Goal: Task Accomplishment & Management: Use online tool/utility

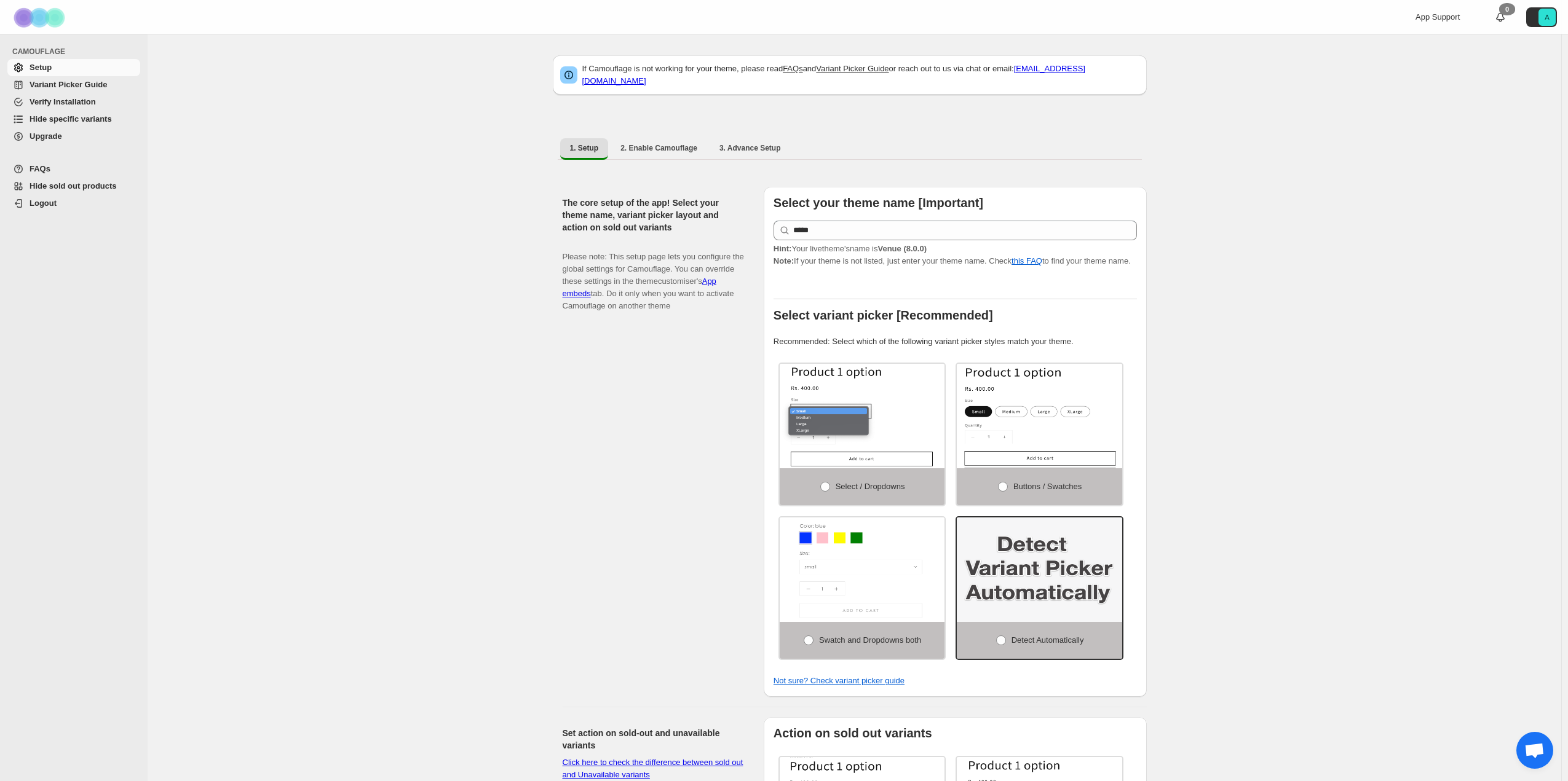
click at [93, 119] on span "Hide specific variants" at bounding box center [71, 119] width 82 height 9
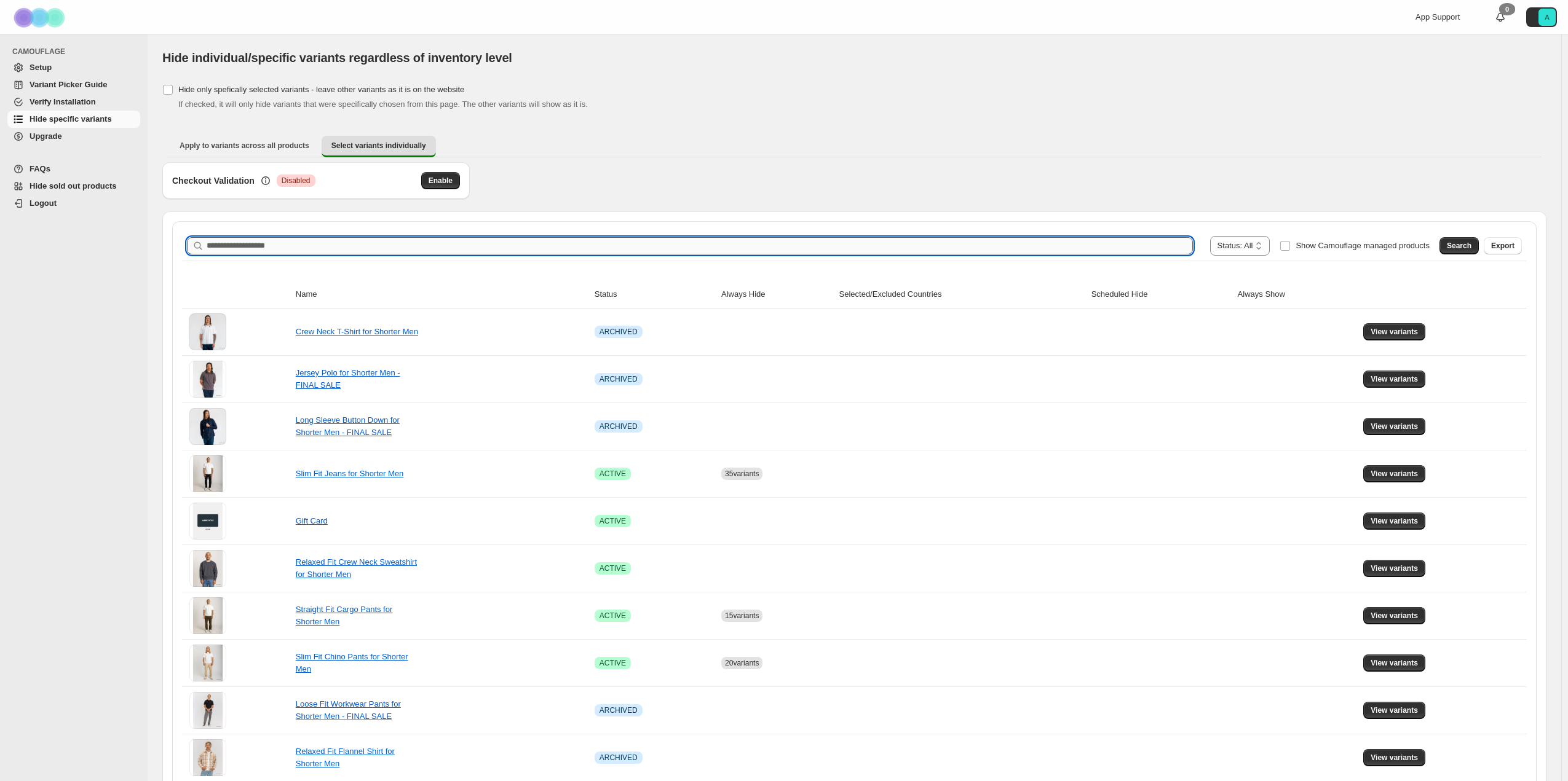
click at [299, 244] on input "Search product name" at bounding box center [699, 245] width 986 height 17
type input "**********"
click at [1461, 245] on span "Search" at bounding box center [1458, 246] width 25 height 10
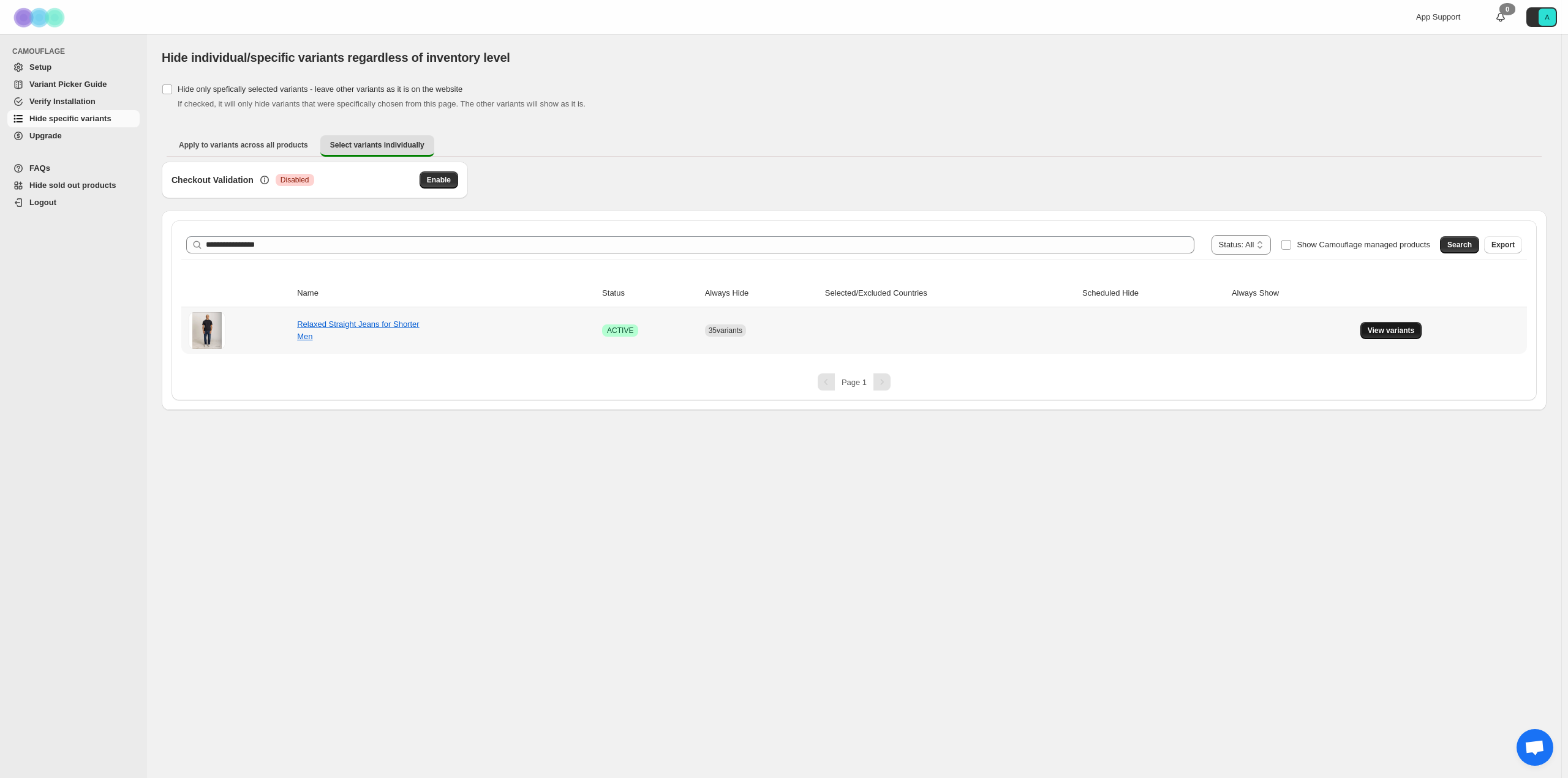
click at [1383, 330] on span "View variants" at bounding box center [1391, 331] width 47 height 10
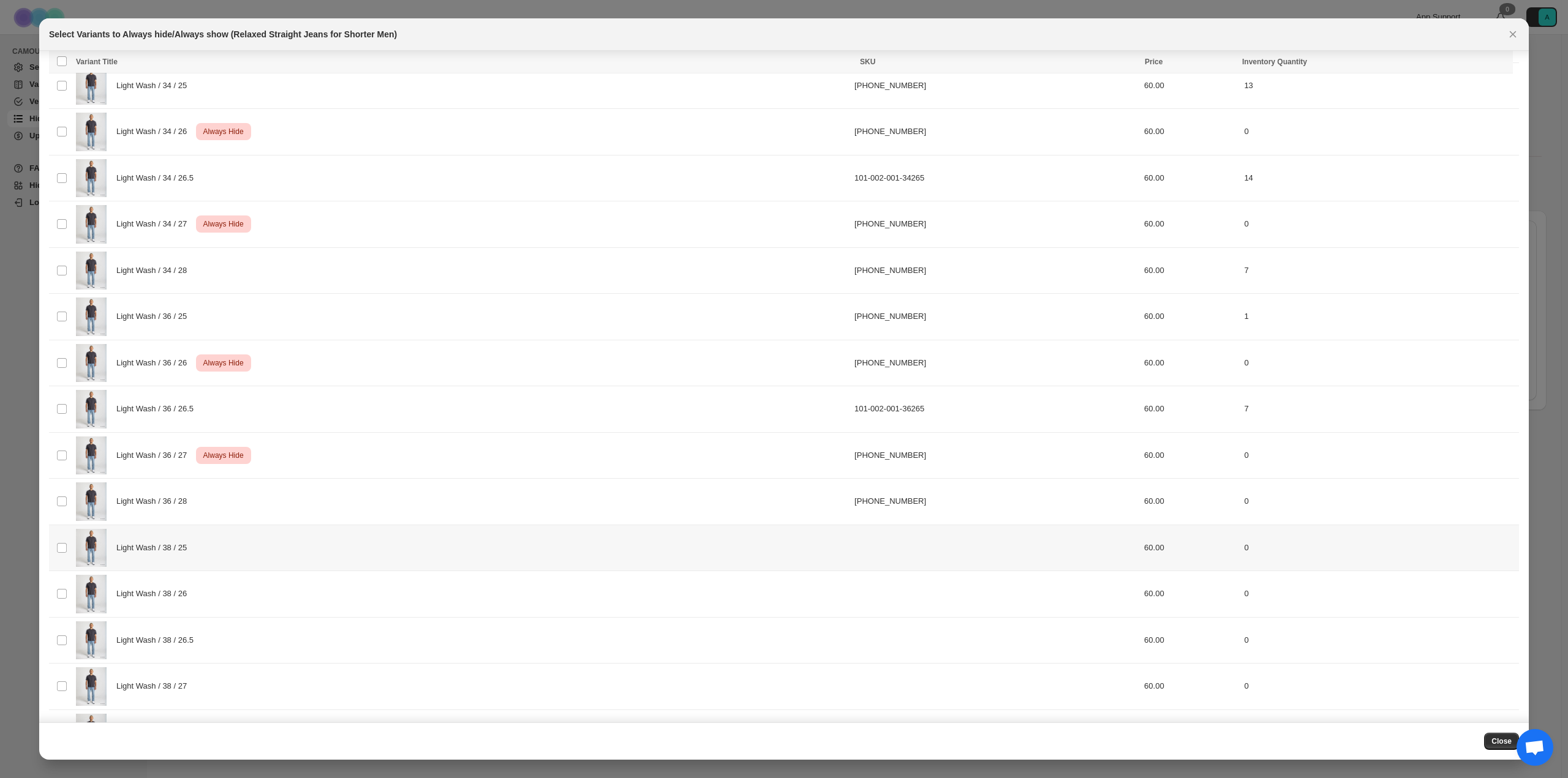
scroll to position [757, 0]
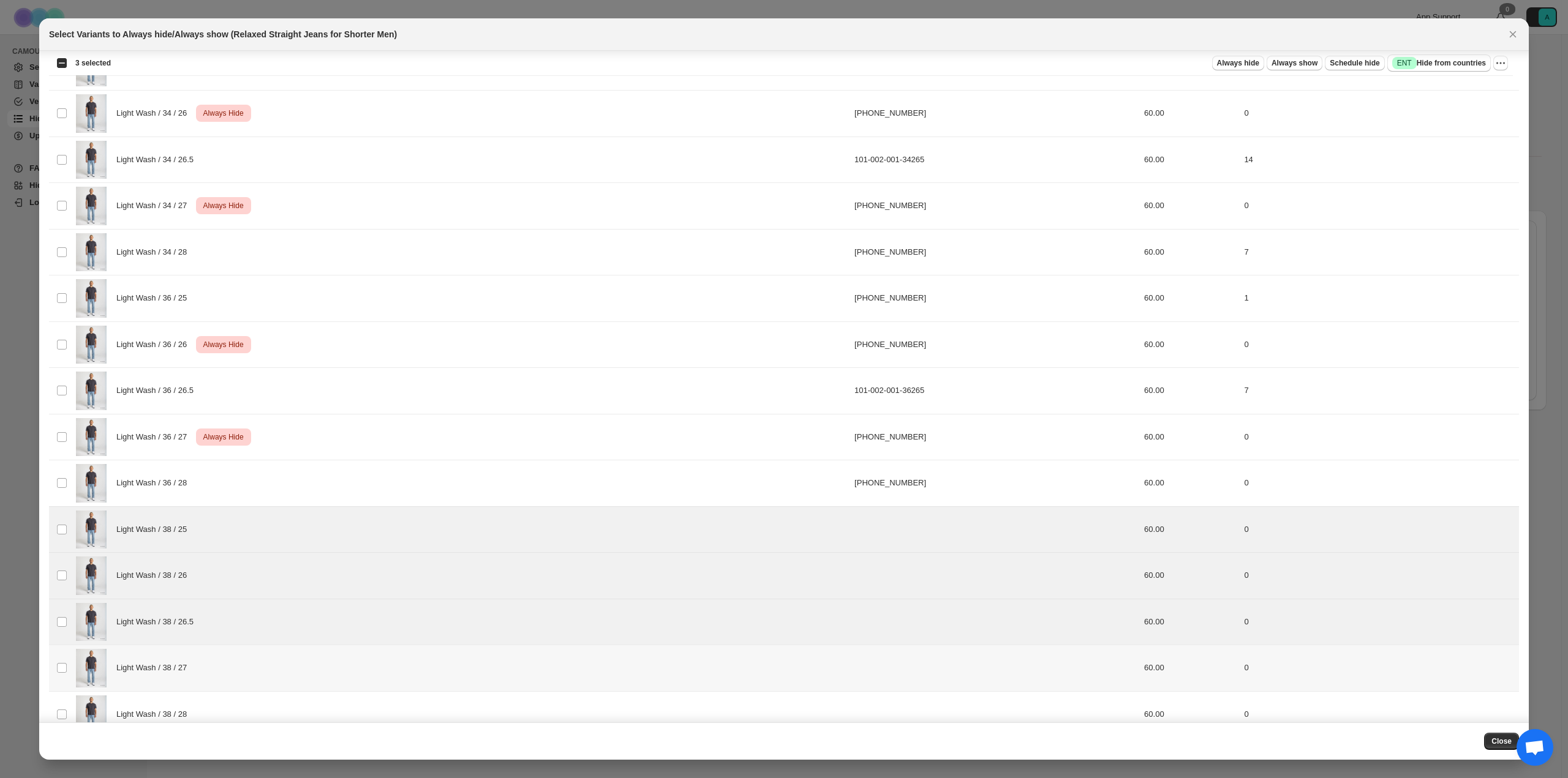
click at [68, 661] on td "Select product variant" at bounding box center [61, 668] width 24 height 47
click at [61, 713] on td "Select product variant" at bounding box center [61, 714] width 24 height 47
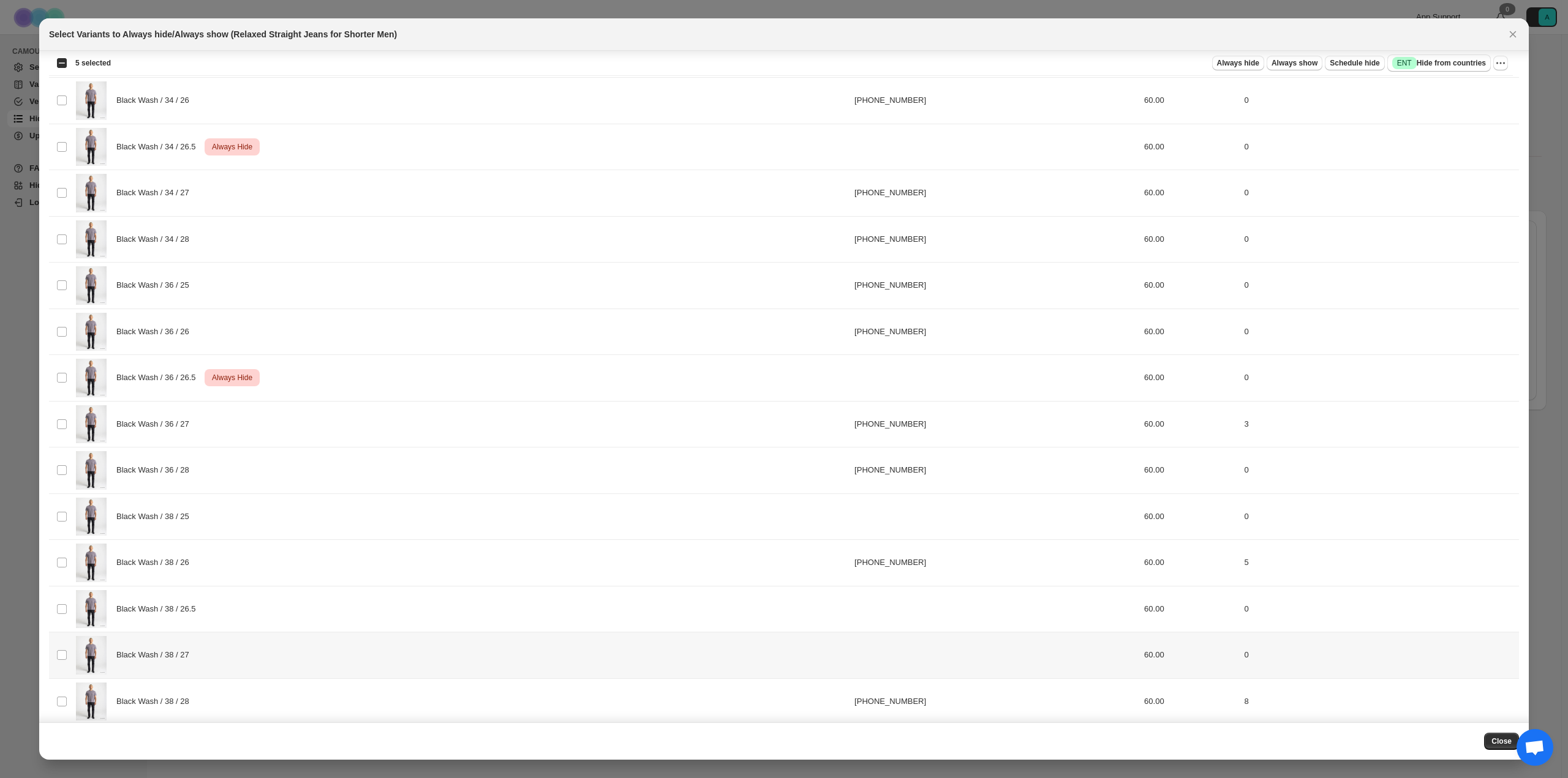
scroll to position [2164, 0]
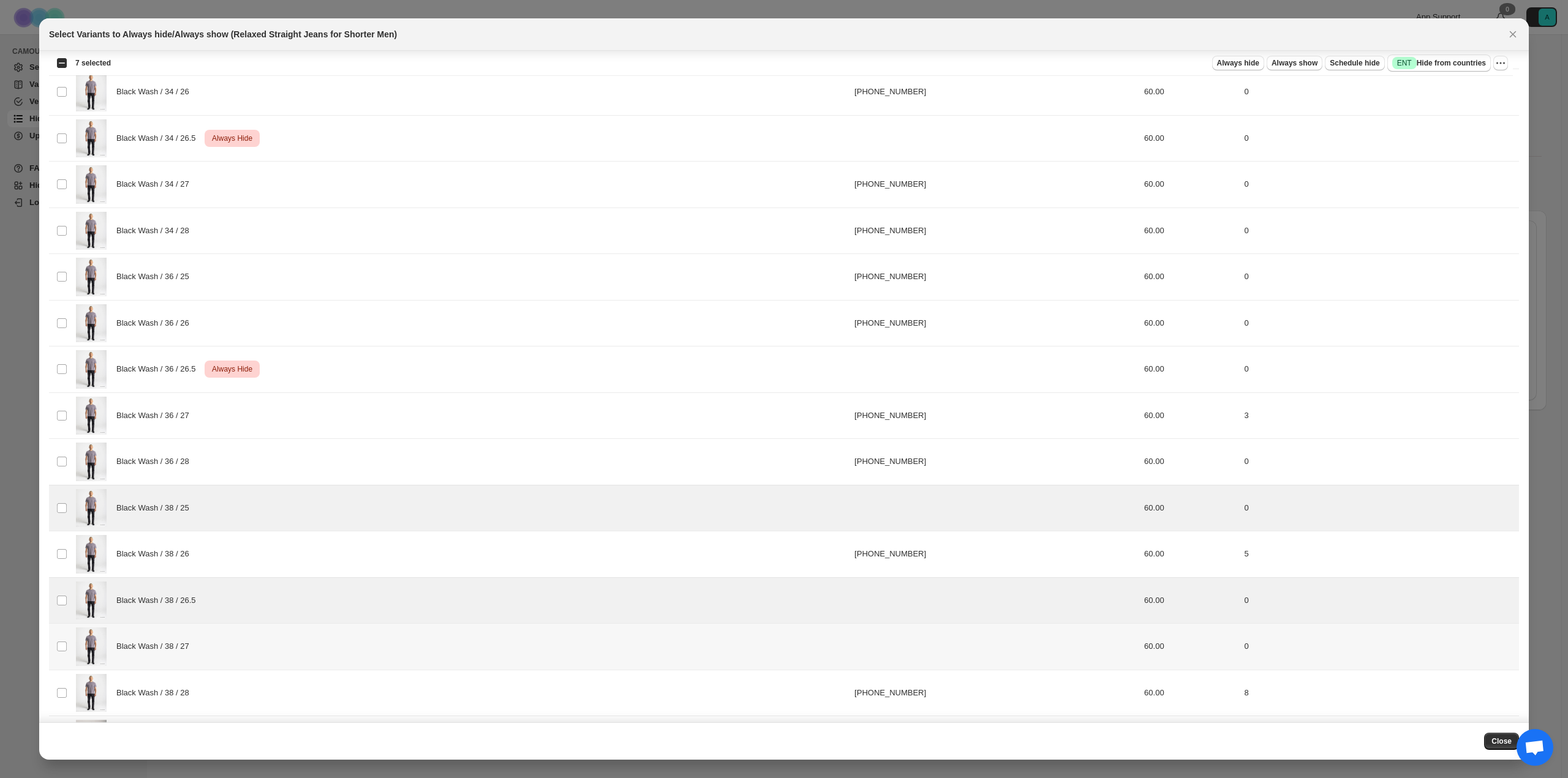
click at [68, 638] on td "Select product variant" at bounding box center [61, 647] width 24 height 47
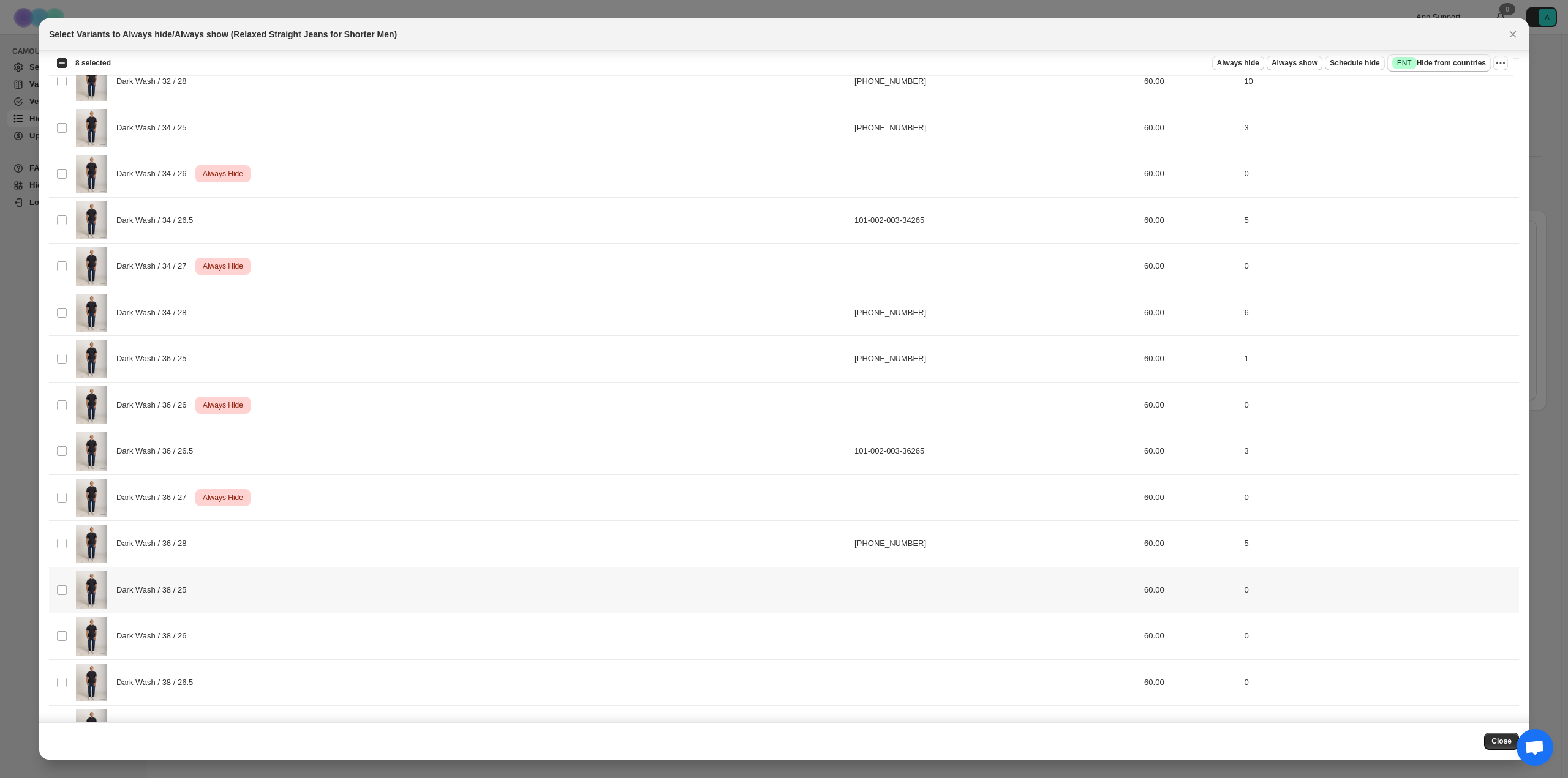
scroll to position [3510, 0]
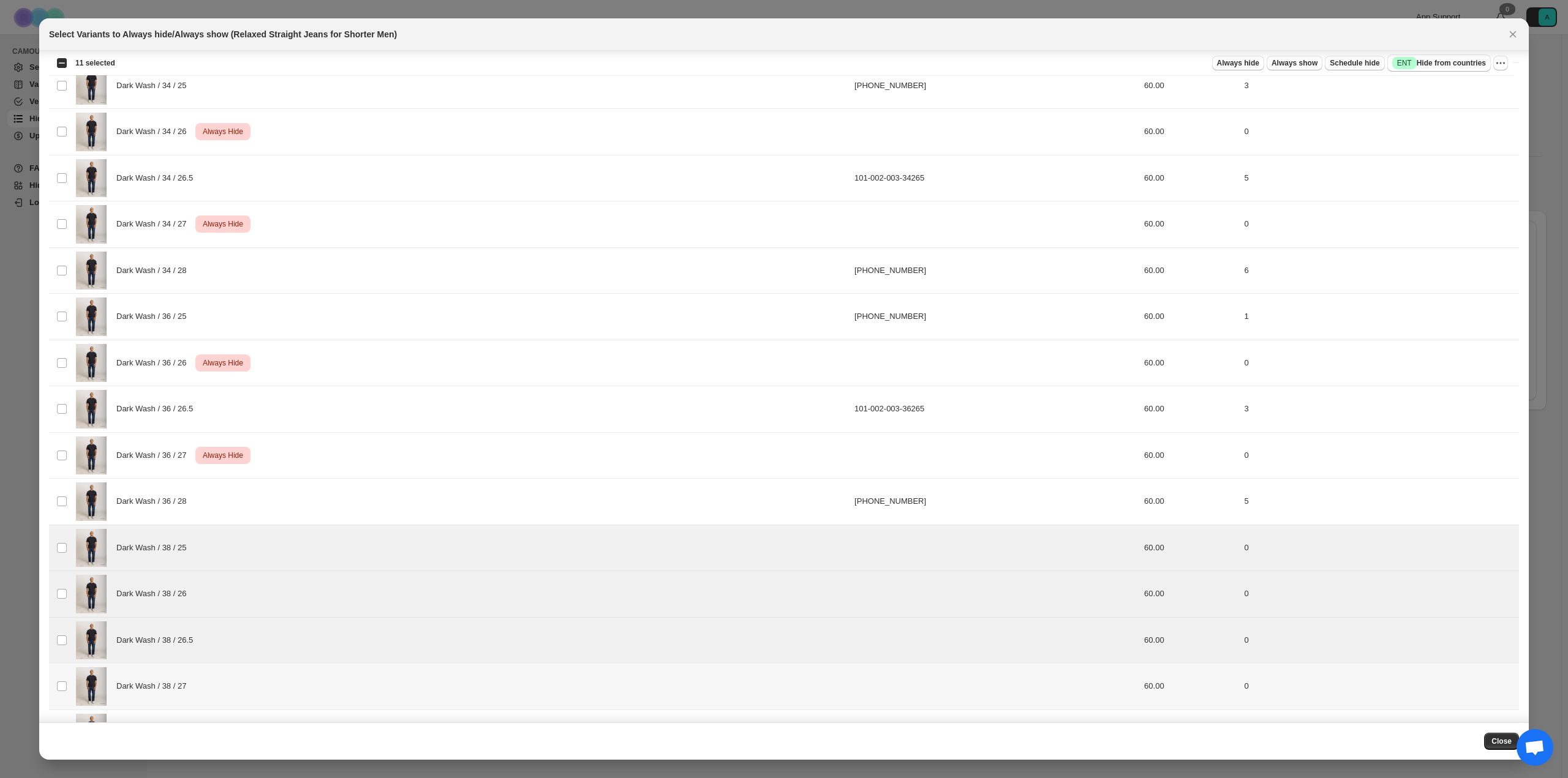
click at [62, 681] on span ":r7:" at bounding box center [62, 686] width 11 height 11
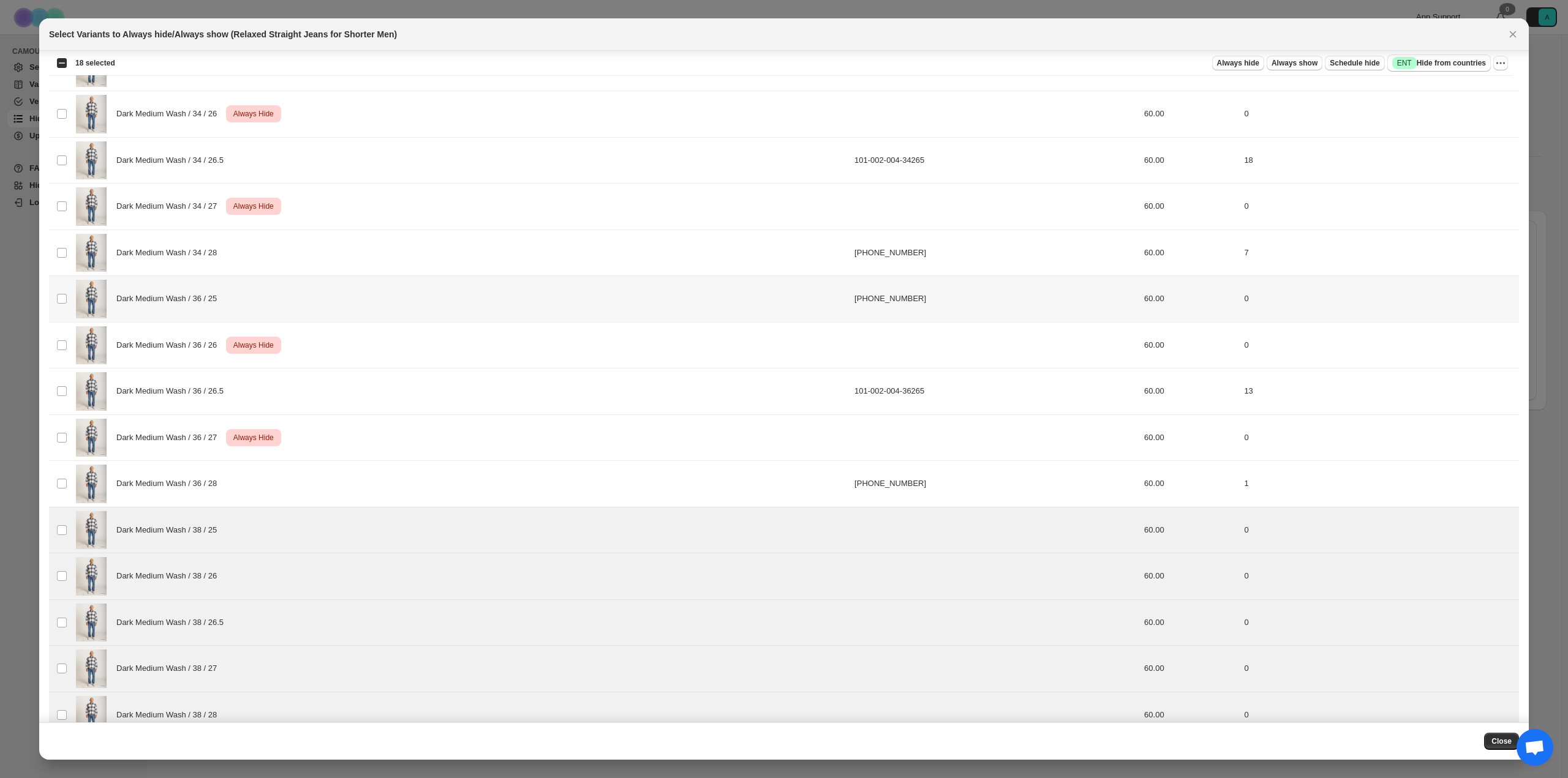
scroll to position [4670, 0]
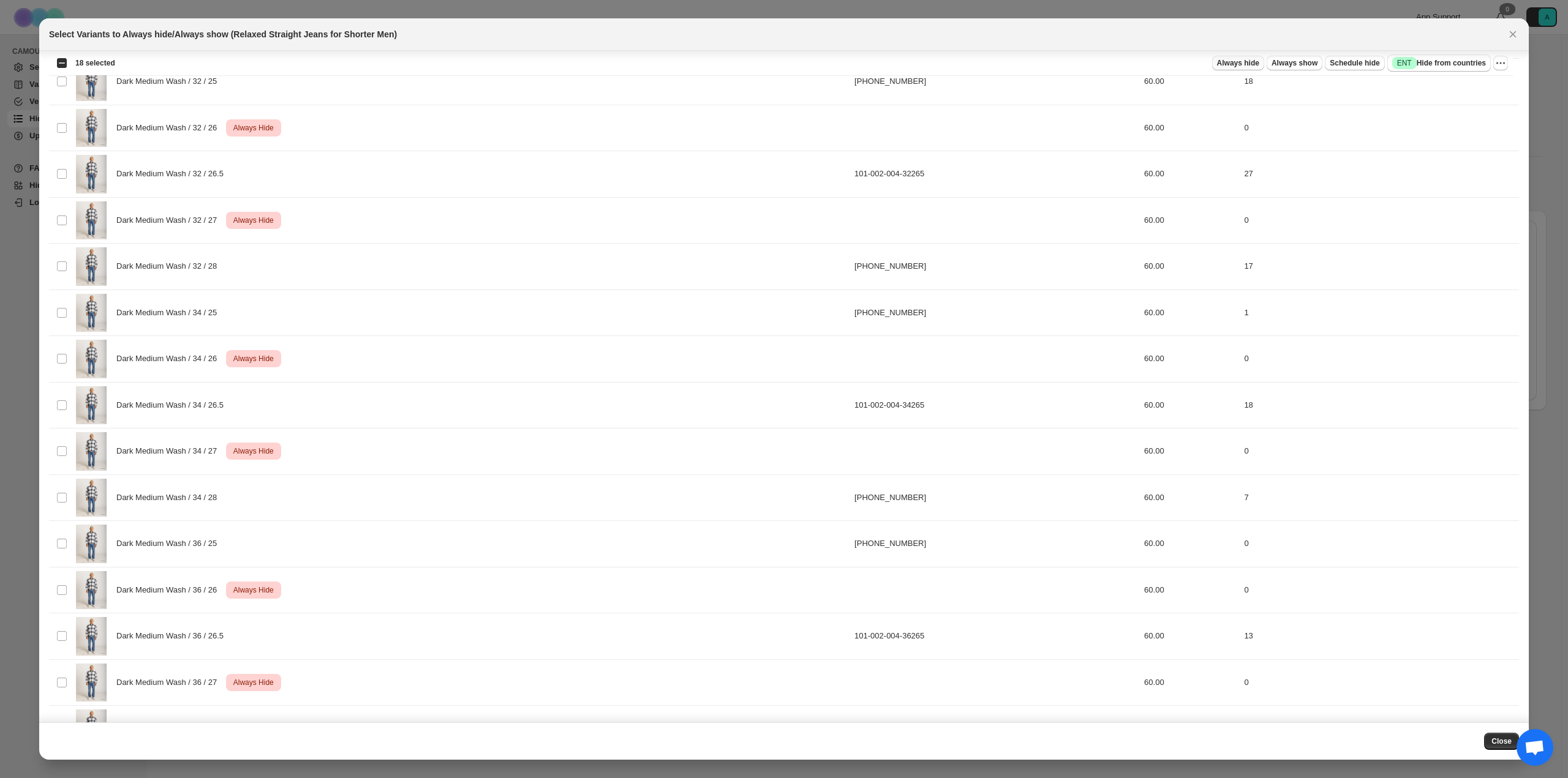
click at [1256, 65] on span "Always hide" at bounding box center [1238, 63] width 42 height 10
